Goal: Information Seeking & Learning: Check status

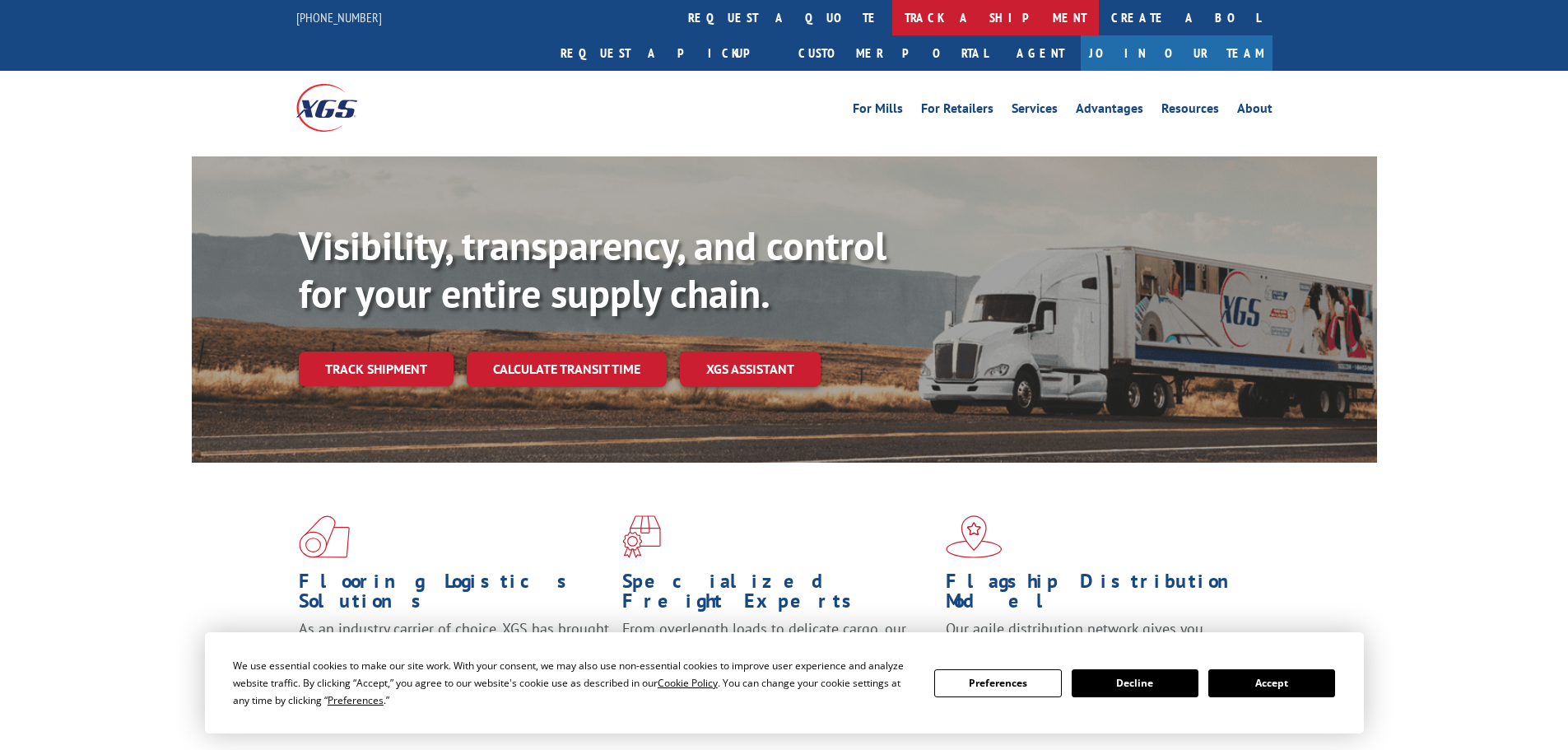
click at [892, 18] on link "track a shipment" at bounding box center [996, 18] width 206 height 36
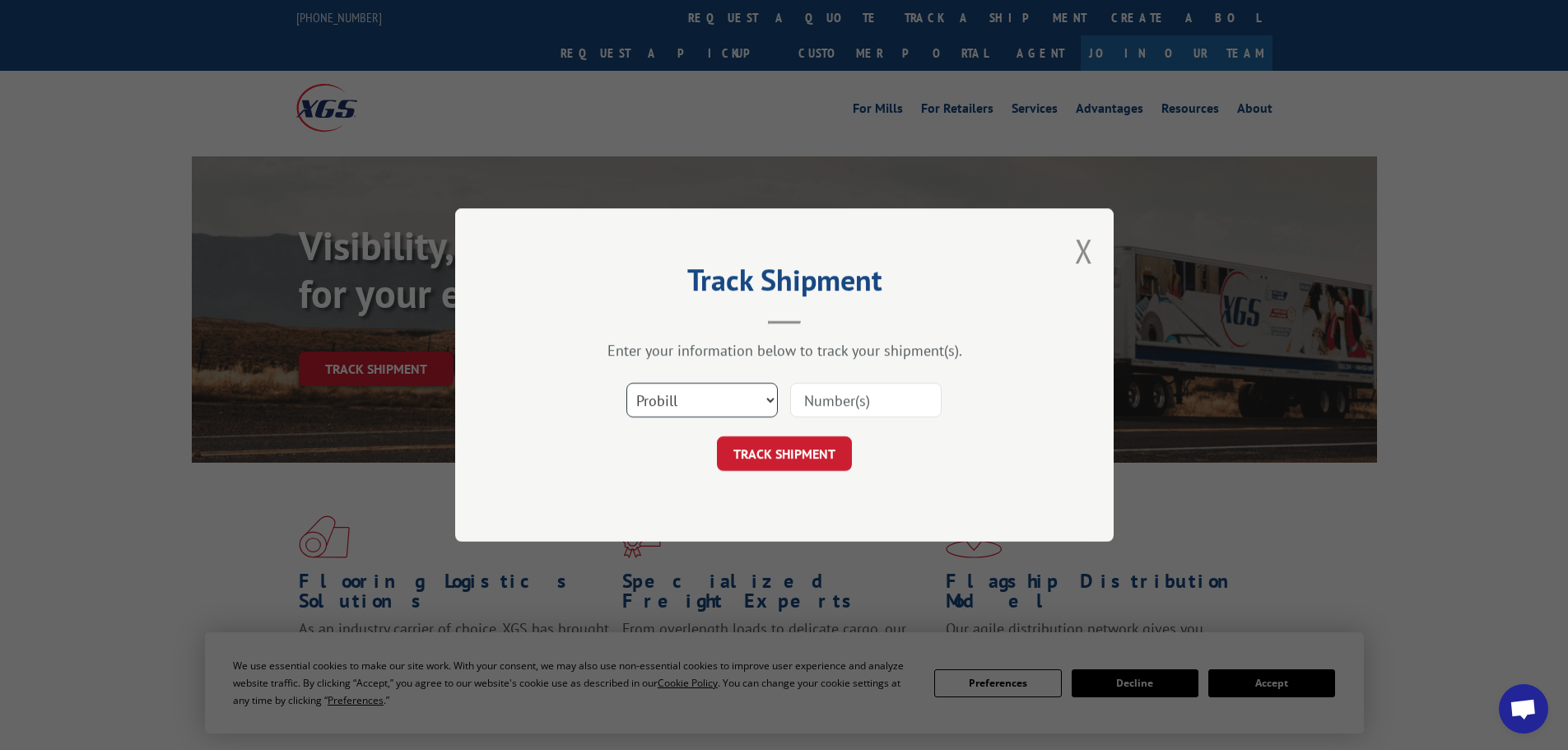
click at [759, 393] on select "Select category... Probill BOL PO" at bounding box center [701, 400] width 151 height 35
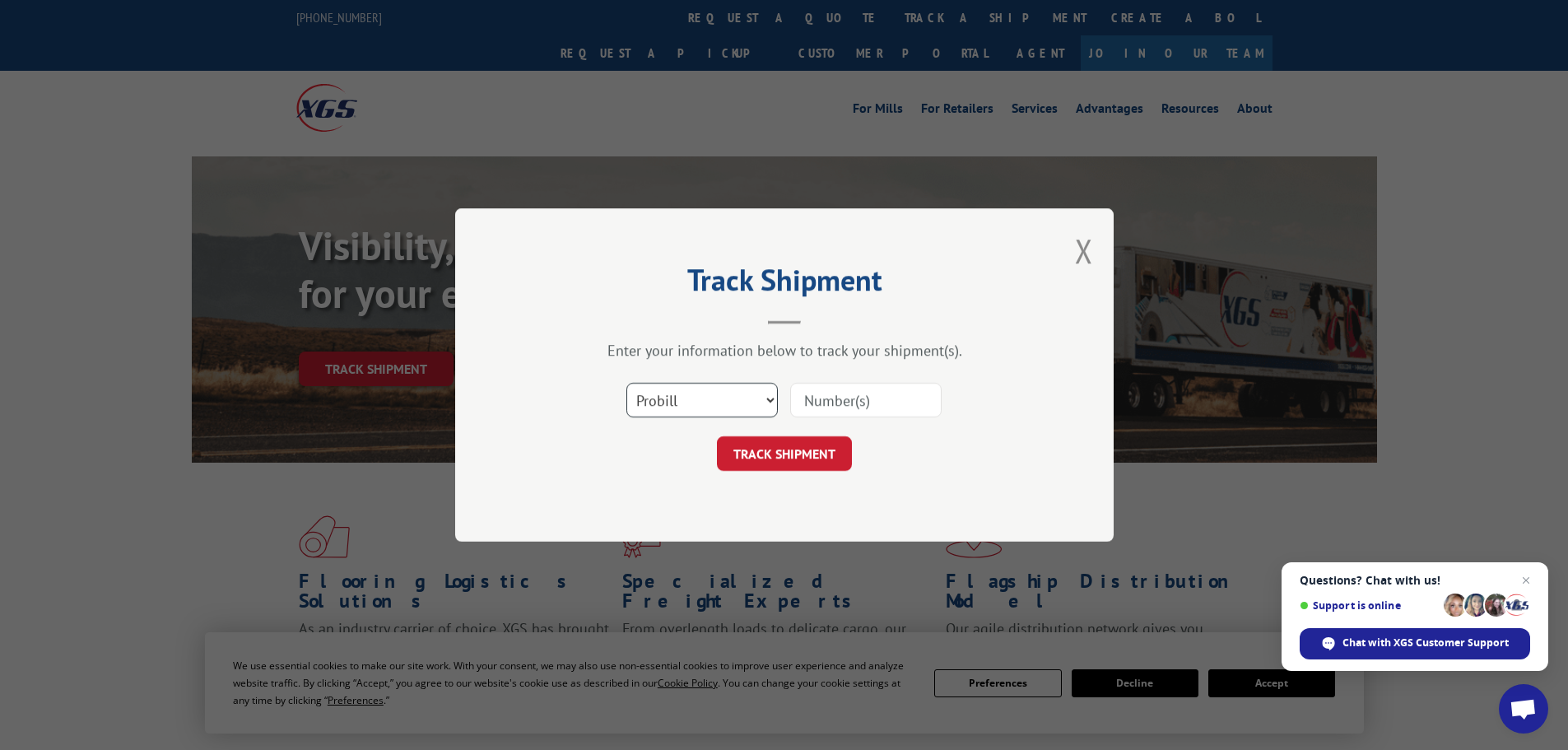
select select "bol"
click at [626, 383] on select "Select category... Probill BOL PO" at bounding box center [701, 400] width 151 height 35
click at [858, 406] on input at bounding box center [865, 400] width 151 height 35
paste input "3385449"
type input "3385449"
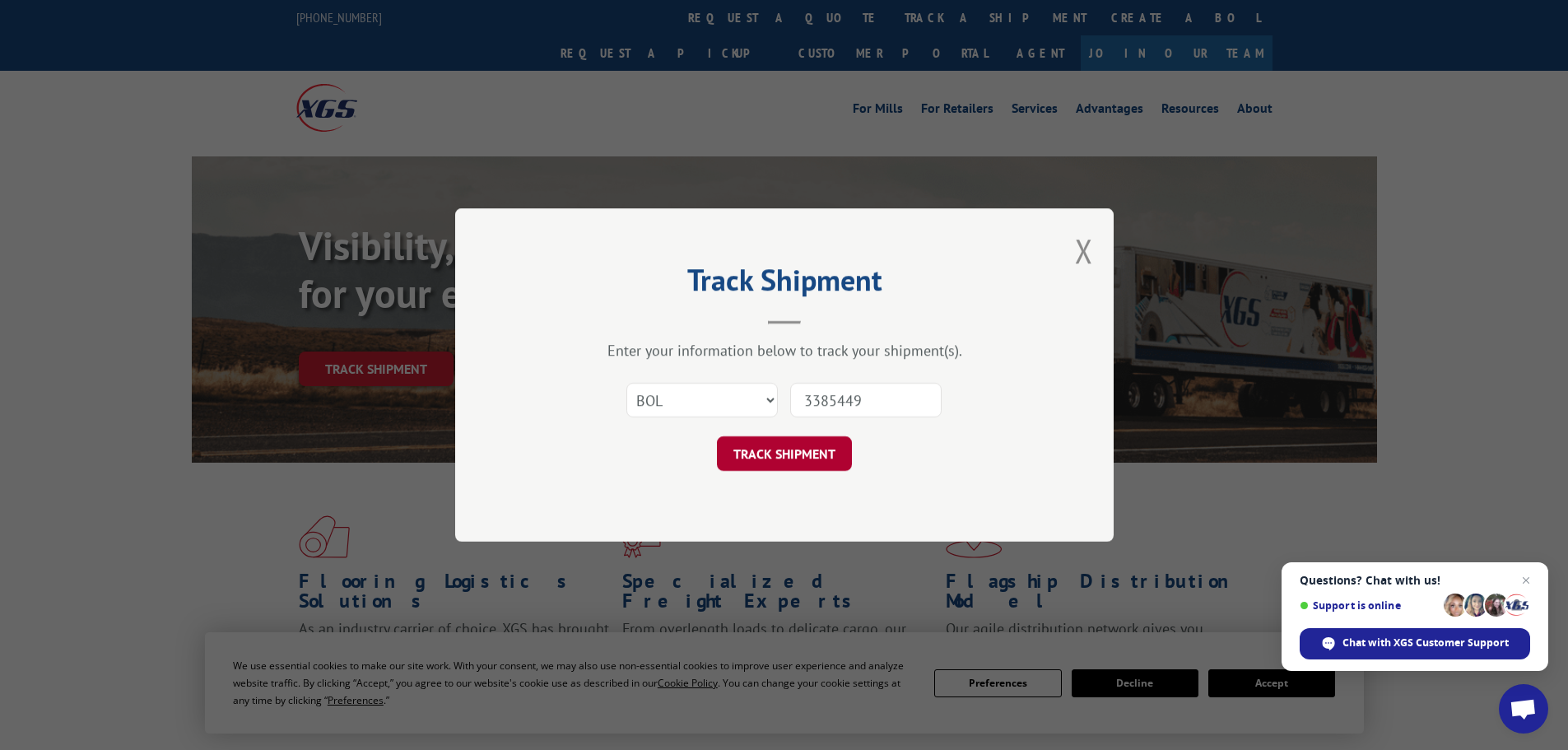
click at [802, 459] on button "TRACK SHIPMENT" at bounding box center [784, 453] width 135 height 35
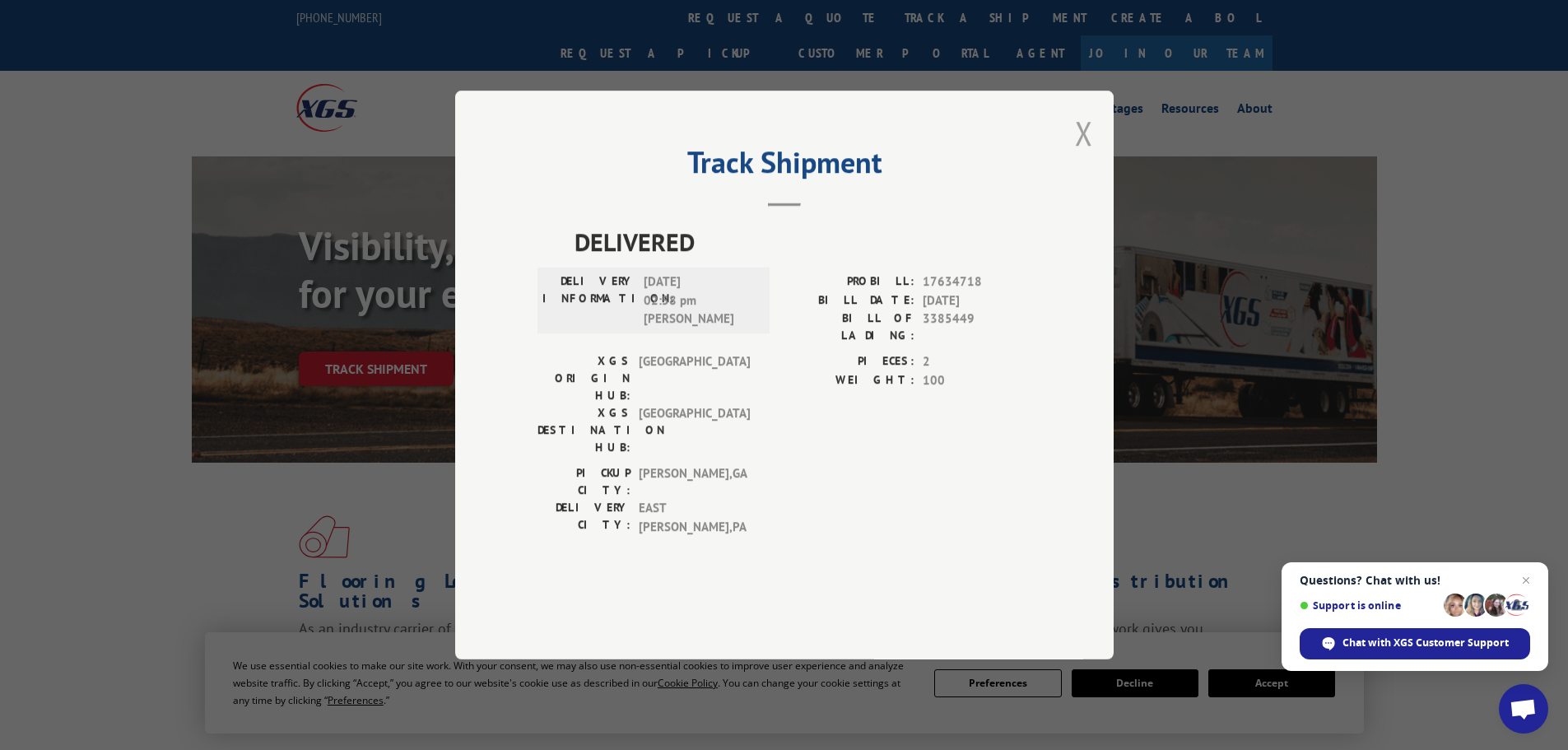
click at [1082, 155] on button "Close modal" at bounding box center [1083, 132] width 18 height 43
